Goal: Transaction & Acquisition: Purchase product/service

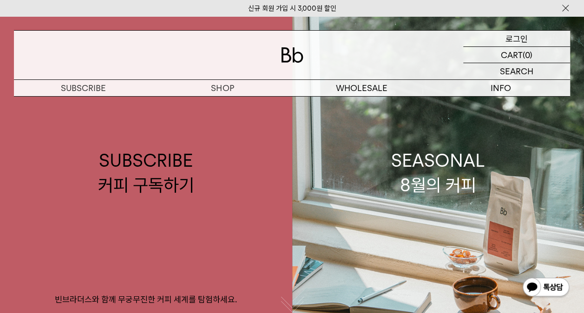
click at [514, 40] on p "로그인" at bounding box center [517, 39] width 22 height 16
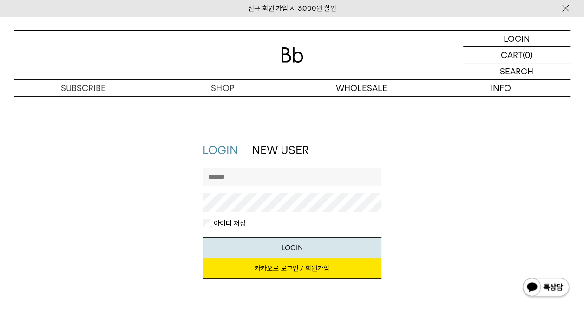
click at [299, 273] on link "카카오로 로그인 / 회원가입" at bounding box center [292, 268] width 179 height 20
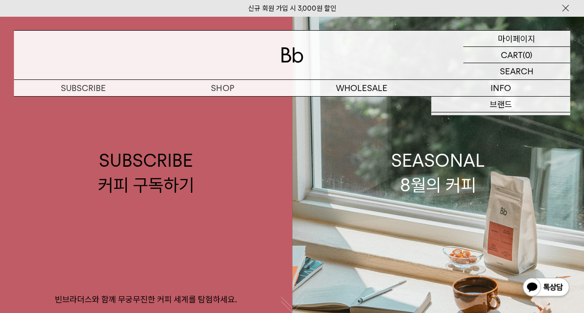
click at [524, 35] on p "마이페이지" at bounding box center [516, 39] width 37 height 16
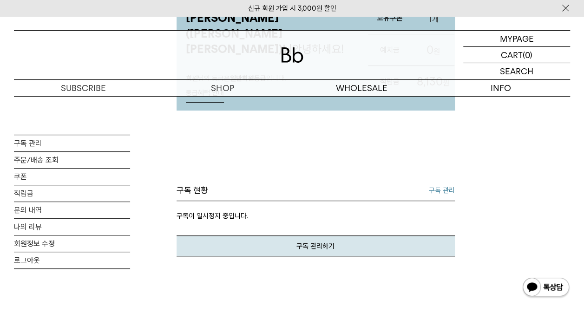
scroll to position [139, 0]
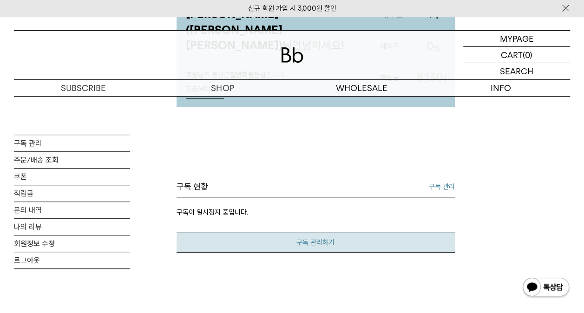
click at [323, 236] on link "구독 관리하기" at bounding box center [316, 242] width 278 height 21
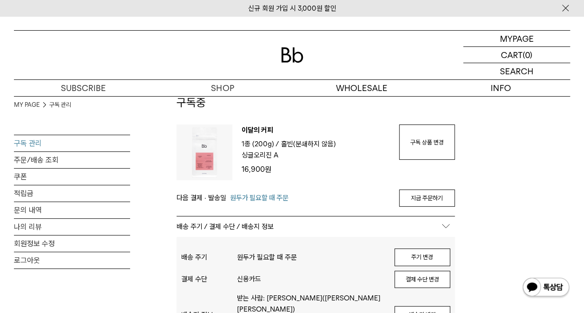
scroll to position [93, 0]
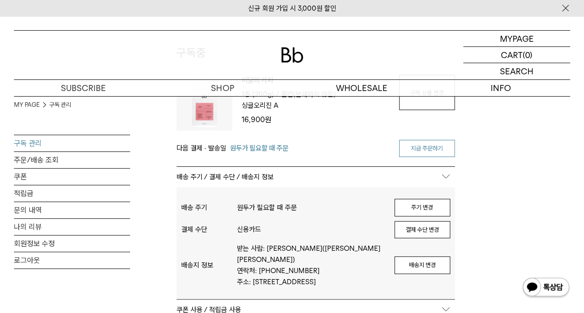
click at [430, 147] on link "지금 주문하기" at bounding box center [427, 149] width 56 height 18
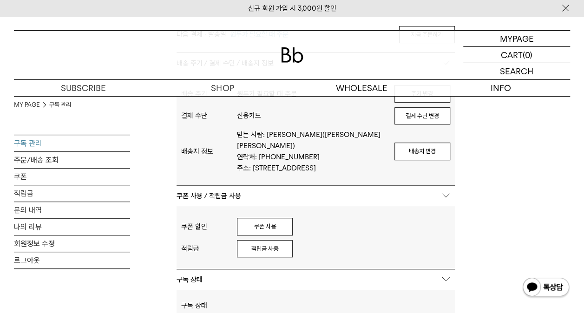
scroll to position [232, 0]
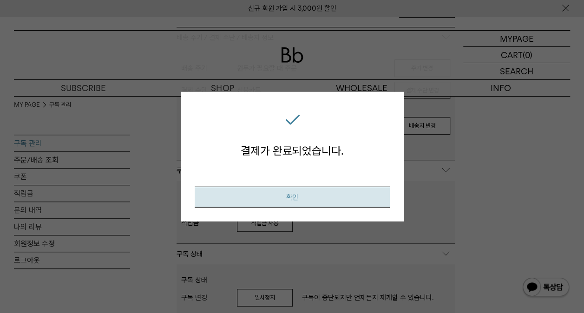
click at [304, 199] on button "확인" at bounding box center [292, 196] width 195 height 21
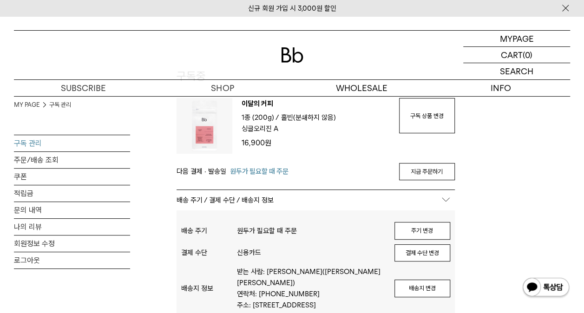
scroll to position [186, 0]
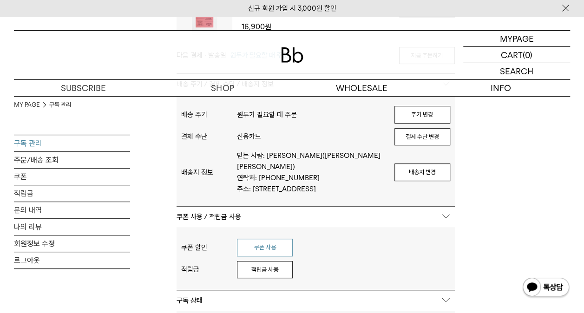
click at [271, 247] on button "쿠폰 사용" at bounding box center [265, 248] width 56 height 18
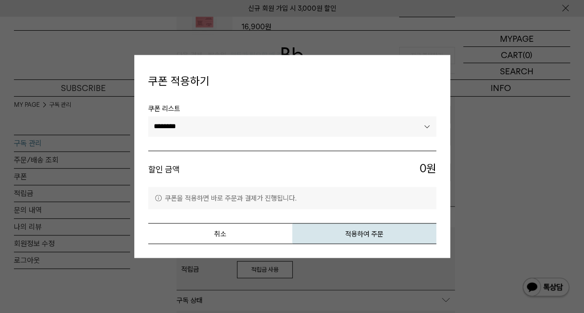
click at [210, 124] on select "********" at bounding box center [292, 126] width 288 height 20
click at [233, 235] on button "취소" at bounding box center [220, 234] width 144 height 21
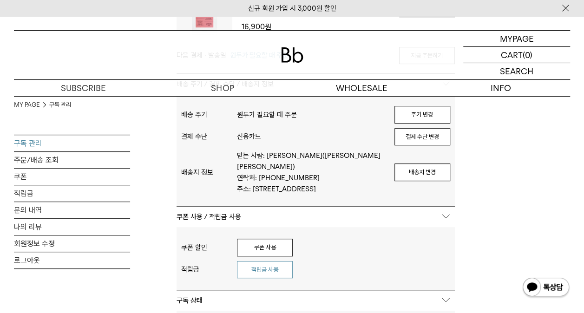
click at [269, 271] on button "적립금 사용" at bounding box center [265, 270] width 56 height 18
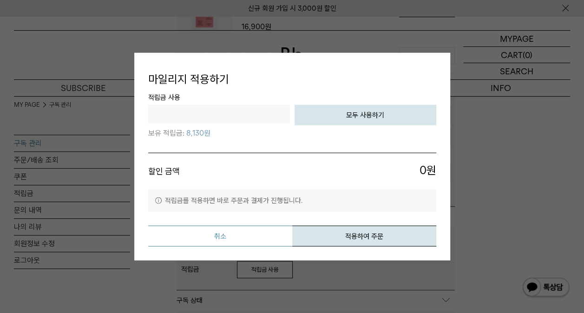
click at [235, 240] on button "취소" at bounding box center [220, 235] width 144 height 21
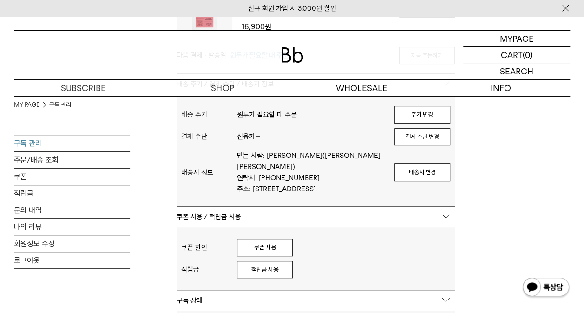
click at [501, 211] on div "MY PAGE 구독 관리 구독 관리 주문/배송 조회 쿠폰 적립금 문의 내역 나의 리뷰 회원정보 수정 로그아웃 구독중 구독 번호 : 54037 …" at bounding box center [292, 235] width 556 height 650
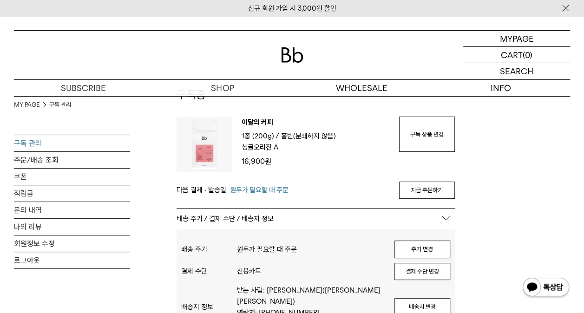
scroll to position [0, 0]
